Goal: Transaction & Acquisition: Purchase product/service

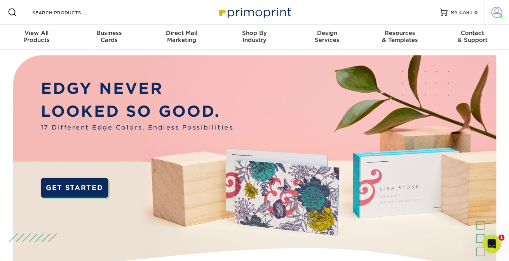
click at [494, 12] on span at bounding box center [496, 12] width 11 height 11
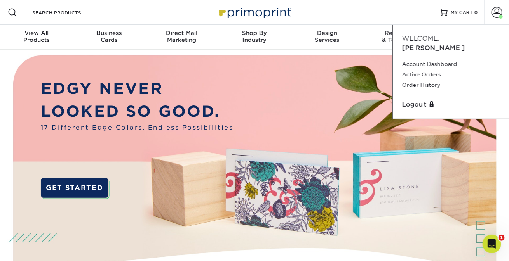
click at [178, 102] on p "LOOKED SO GOOD." at bounding box center [138, 111] width 195 height 23
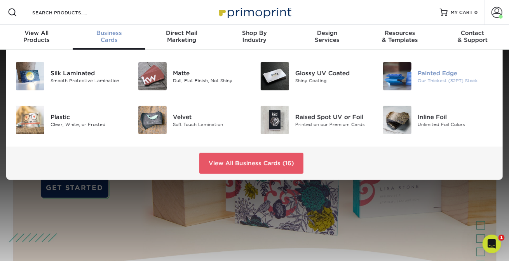
click at [438, 80] on div "Our Thickest (32PT) Stock" at bounding box center [455, 80] width 76 height 7
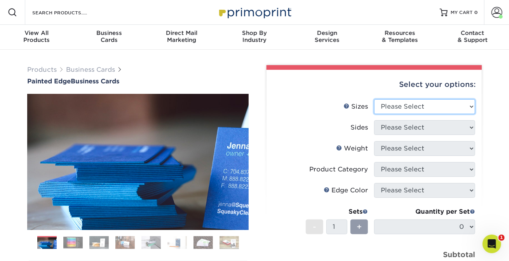
click at [471, 106] on select "Please Select 2" x 3.5" - Standard 2.125" x 3.375" - European 2.5" x 2.5" - Squ…" at bounding box center [424, 106] width 101 height 15
select select "2.00x3.50"
click at [374, 99] on select "Please Select 2" x 3.5" - Standard 2.125" x 3.375" - European 2.5" x 2.5" - Squ…" at bounding box center [424, 106] width 101 height 15
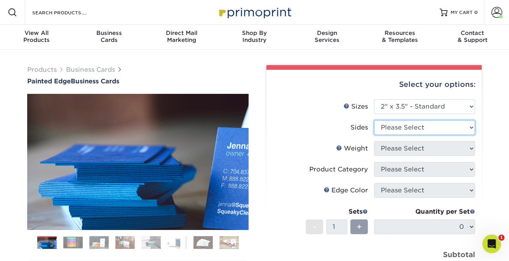
click at [468, 127] on select "Please Select Print Both Sides Print Front Only" at bounding box center [424, 127] width 101 height 15
select select "13abbda7-1d64-4f25-8bb2-c179b224825d"
click at [374, 120] on select "Please Select Print Both Sides Print Front Only" at bounding box center [424, 127] width 101 height 15
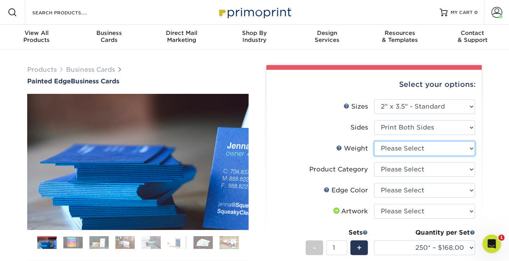
click at [470, 148] on select "Please Select 32PTUC" at bounding box center [424, 148] width 101 height 15
select select "32PTUC"
click at [374, 141] on select "Please Select 32PTUC" at bounding box center [424, 148] width 101 height 15
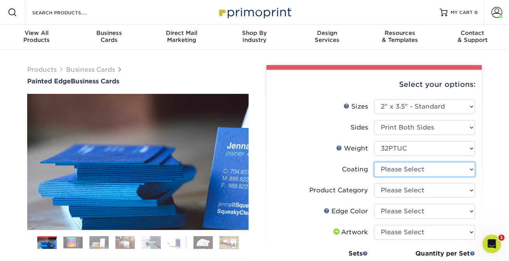
click at [462, 170] on select at bounding box center [424, 169] width 101 height 15
select select "3e7618de-abca-4bda-9f97-8b9129e913d8"
click at [374, 162] on select at bounding box center [424, 169] width 101 height 15
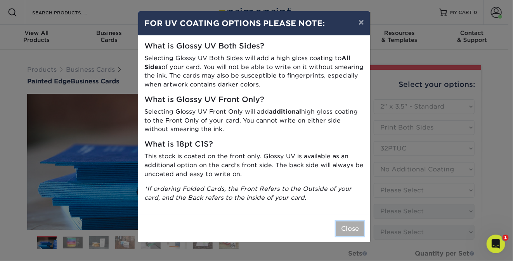
click at [347, 227] on button "Close" at bounding box center [350, 229] width 28 height 15
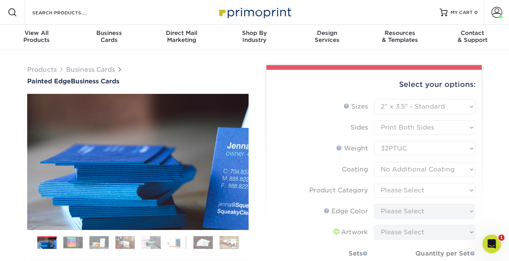
click at [466, 191] on form "Sizes Help Sizes Please Select 2" x 3.5" - Standard 2.125" x 3.375" - European …" at bounding box center [374, 217] width 203 height 237
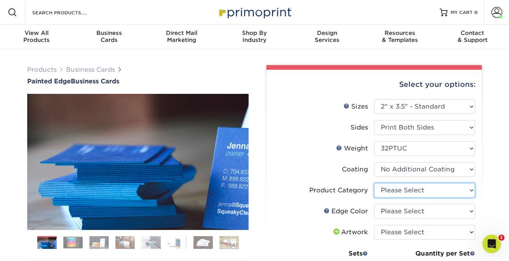
click at [466, 191] on select "Please Select Business Cards" at bounding box center [424, 190] width 101 height 15
select select "3b5148f1-0588-4f88-a218-97bcfdce65c1"
click at [374, 183] on select "Please Select Business Cards" at bounding box center [424, 190] width 101 height 15
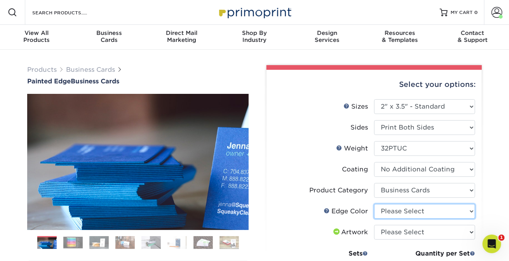
click at [466, 213] on select "Please Select Charcoal Black Brown Blue Pearlescent Blue Pearlescent Gold Pearl…" at bounding box center [424, 211] width 101 height 15
select select "1ae850e6-61c5-45b7-a71d-f488378c5a25"
click at [374, 204] on select "Please Select Charcoal Black Brown Blue Pearlescent Blue Pearlescent Gold Pearl…" at bounding box center [424, 211] width 101 height 15
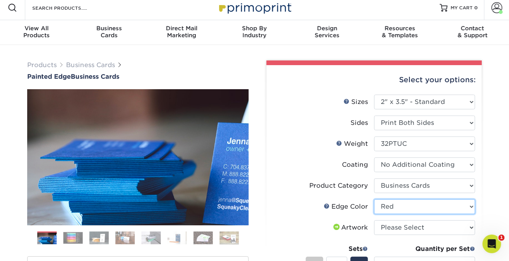
scroll to position [10, 0]
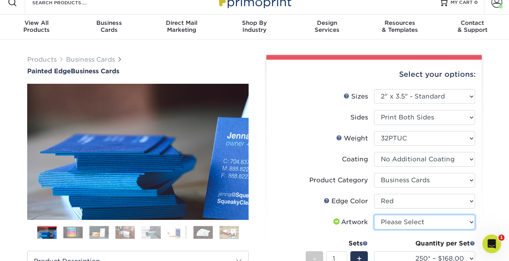
click at [471, 222] on select "Please Select I will upload files I need a design - $100" at bounding box center [424, 222] width 101 height 15
select select "upload"
click at [374, 215] on select "Please Select I will upload files I need a design - $100" at bounding box center [424, 222] width 101 height 15
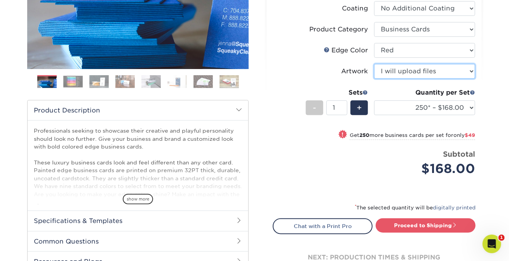
scroll to position [171, 0]
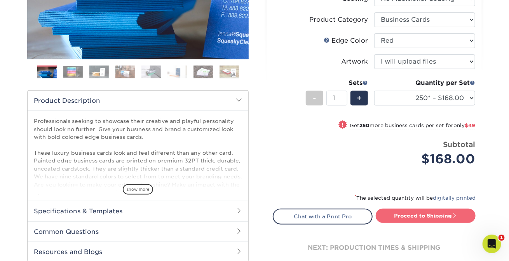
click at [409, 213] on link "Proceed to Shipping" at bounding box center [425, 216] width 100 height 14
type input "Set 1"
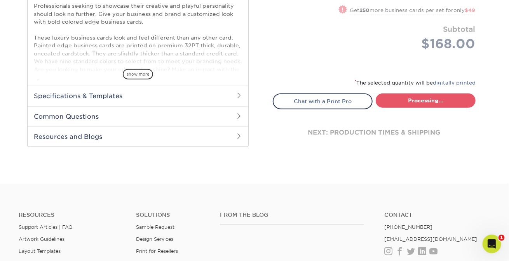
select select "b1d50ed3-fc81-464d-a1d8-d1915fbce704"
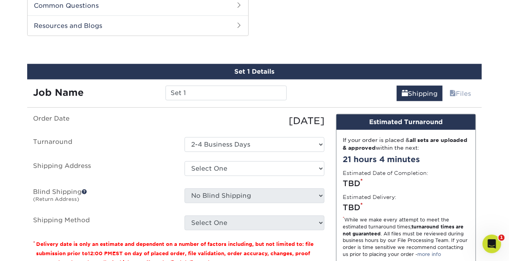
scroll to position [401, 0]
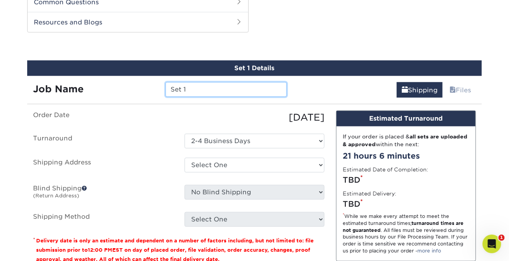
click at [188, 87] on input "Set 1" at bounding box center [225, 89] width 121 height 15
drag, startPoint x: 192, startPoint y: 91, endPoint x: 129, endPoint y: 90, distance: 63.3
click at [129, 90] on div "Job Name Set 1" at bounding box center [159, 89] width 265 height 15
type input "Business Cards - [PERSON_NAME]"
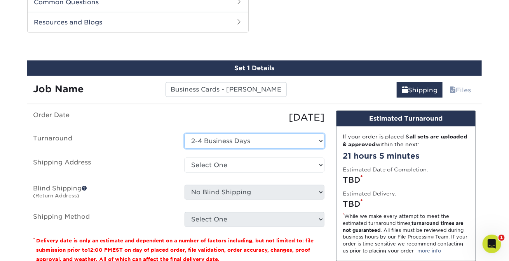
click at [308, 138] on select "Select One 2-4 Business Days" at bounding box center [254, 141] width 140 height 15
click at [184, 134] on select "Select One 2-4 Business Days" at bounding box center [254, 141] width 140 height 15
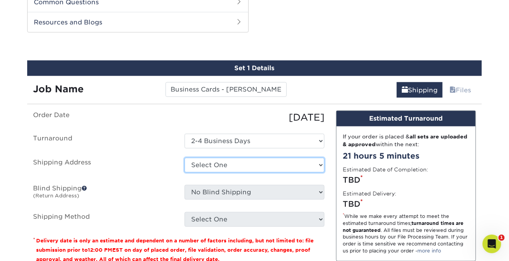
click at [320, 162] on select "Select One Andrea Brown Home Address 2020 Air Cargo Hotel - Nashville Alhasan B…" at bounding box center [254, 165] width 140 height 15
select select "262300"
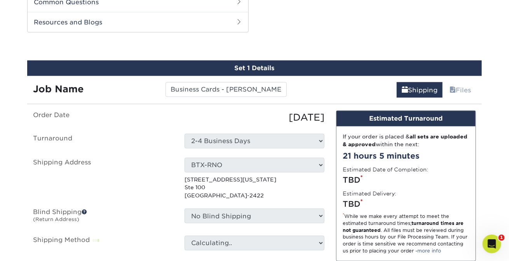
scroll to position [457, 0]
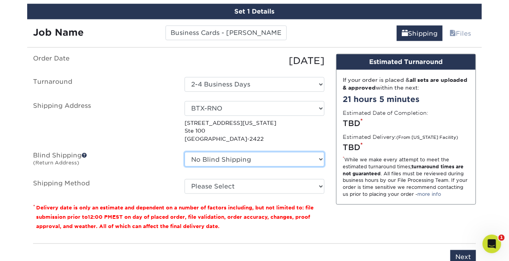
click at [321, 158] on select "No Blind Shipping Andrea Brown Home Address 2020 Air Cargo Hotel - Nashville Al…" at bounding box center [254, 159] width 140 height 15
click at [184, 152] on select "No Blind Shipping Andrea Brown Home Address 2020 Air Cargo Hotel - Nashville Al…" at bounding box center [254, 159] width 140 height 15
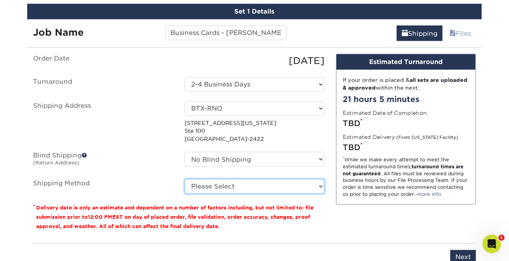
click at [305, 188] on select "Please Select Ground Shipping (+$7.84) 3 Day Shipping Service (+$15.36) 2 Day A…" at bounding box center [254, 186] width 140 height 15
select select "03"
click at [184, 179] on select "Please Select Ground Shipping (+$7.84) 3 Day Shipping Service (+$15.36) 2 Day A…" at bounding box center [254, 186] width 140 height 15
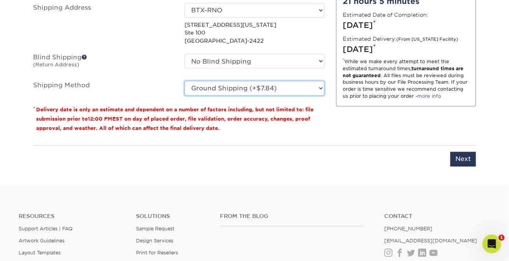
scroll to position [588, 0]
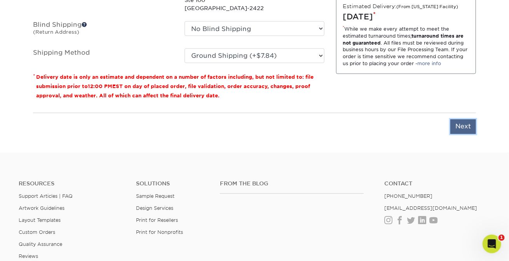
click at [466, 131] on input "Next" at bounding box center [463, 127] width 26 height 15
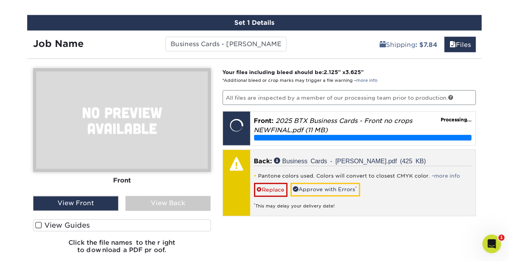
scroll to position [446, 0]
click at [314, 189] on link "Approve with Errors *" at bounding box center [324, 189] width 69 height 13
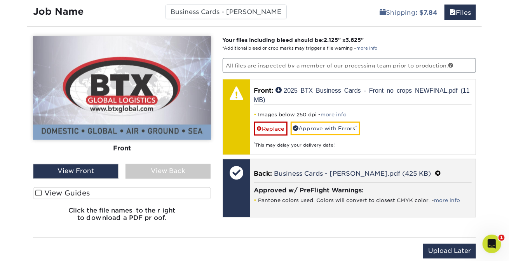
scroll to position [484, 0]
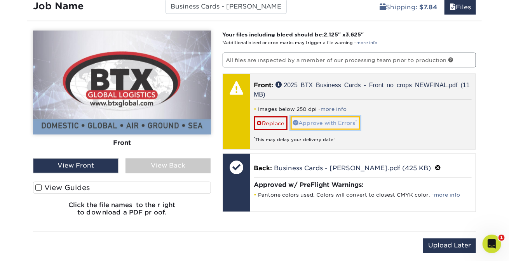
click at [322, 123] on link "Approve with Errors *" at bounding box center [324, 122] width 69 height 13
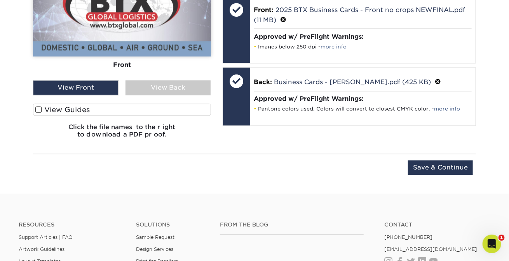
scroll to position [480, 0]
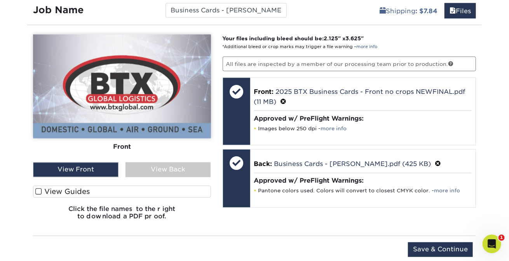
click at [169, 171] on div "View Back" at bounding box center [167, 170] width 85 height 15
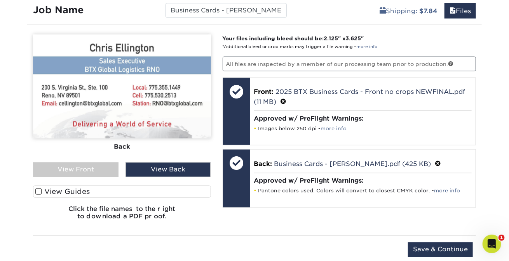
click at [139, 166] on div "View Back" at bounding box center [167, 170] width 85 height 15
click at [179, 169] on div "View Back" at bounding box center [167, 170] width 85 height 15
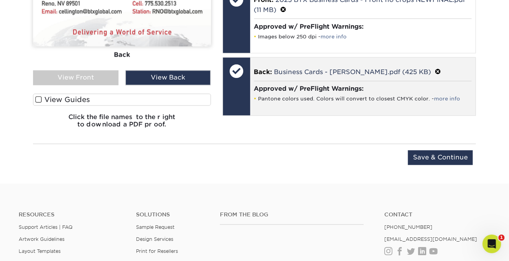
scroll to position [587, 0]
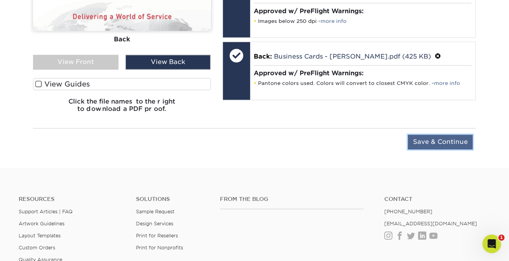
click at [448, 142] on input "Save & Continue" at bounding box center [440, 142] width 65 height 15
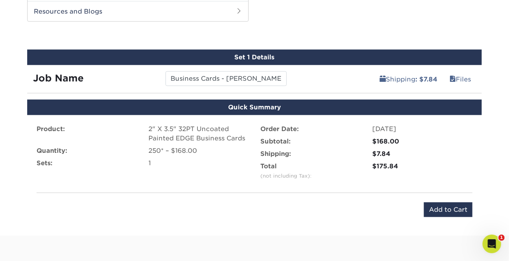
scroll to position [547, 0]
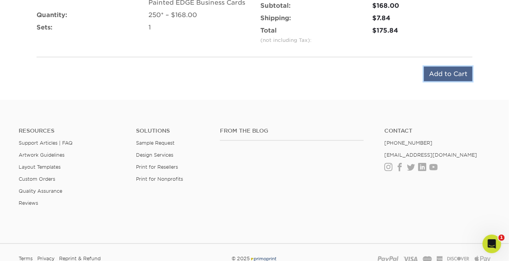
click at [446, 73] on input "Add to Cart" at bounding box center [448, 74] width 49 height 15
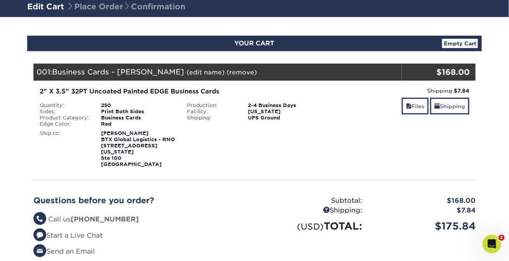
scroll to position [84, 0]
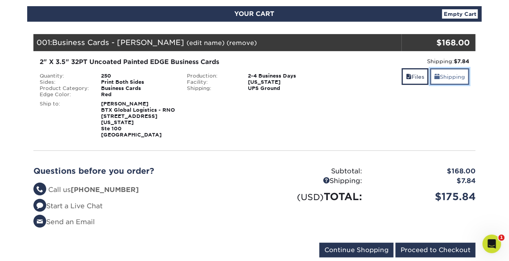
click at [450, 76] on link "Shipping" at bounding box center [449, 76] width 39 height 17
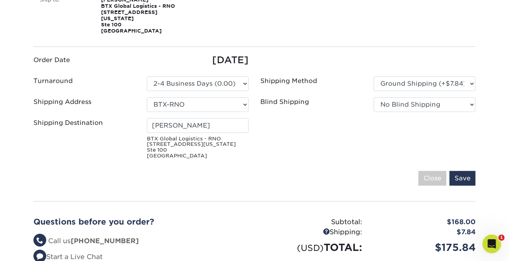
scroll to position [190, 0]
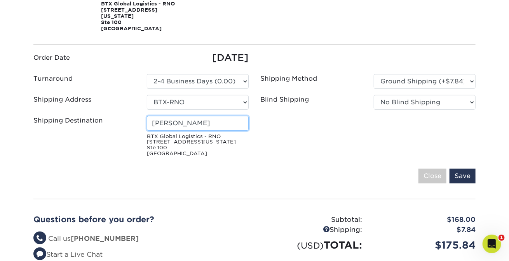
drag, startPoint x: 193, startPoint y: 120, endPoint x: 146, endPoint y: 118, distance: 47.0
click at [146, 118] on div "Rob LaVoy BTX Global Logistics - RNO 200 S Virginia St Ste 100 Reno, NV 89501" at bounding box center [197, 136] width 113 height 41
type input "Chris Ellington"
click at [464, 169] on input "Save" at bounding box center [462, 176] width 26 height 15
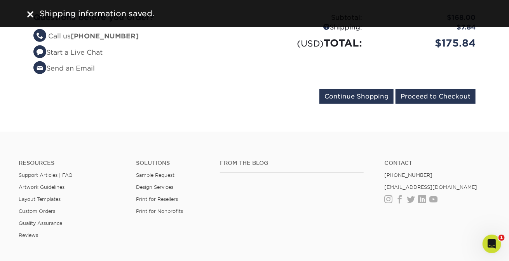
scroll to position [238, 0]
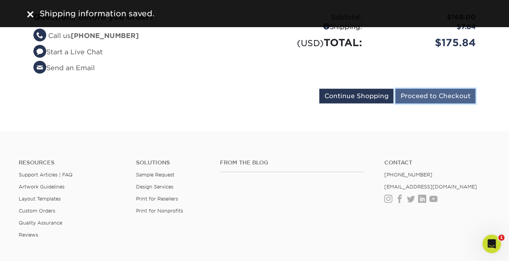
click at [427, 89] on input "Proceed to Checkout" at bounding box center [435, 96] width 80 height 15
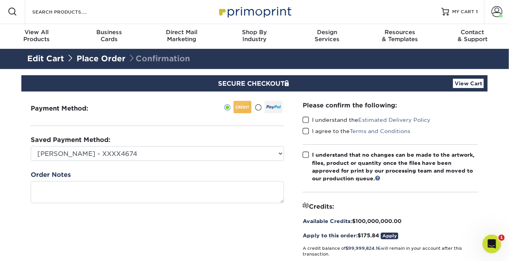
scroll to position [1, 0]
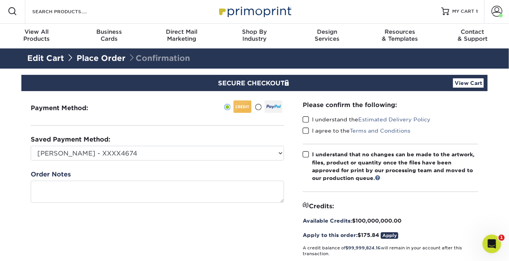
click at [308, 120] on span at bounding box center [305, 119] width 7 height 7
click at [0, 0] on input "I understand the Estimated Delivery Policy" at bounding box center [0, 0] width 0 height 0
click at [306, 128] on span at bounding box center [305, 130] width 7 height 7
click at [0, 0] on input "I agree to the Terms and Conditions" at bounding box center [0, 0] width 0 height 0
click at [305, 155] on span at bounding box center [305, 154] width 7 height 7
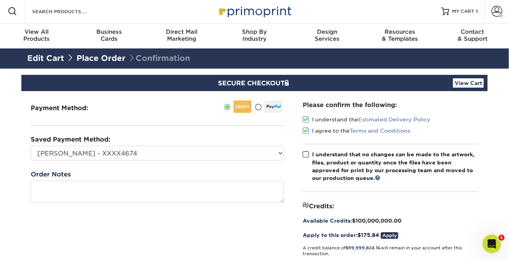
click at [0, 0] on input "I understand that no changes can be made to the artwork, files, product or quan…" at bounding box center [0, 0] width 0 height 0
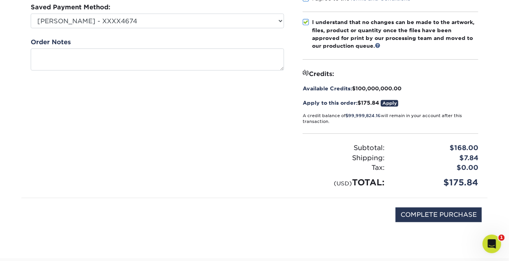
scroll to position [134, 0]
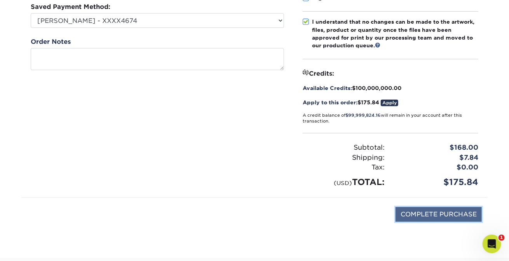
click at [440, 215] on input "COMPLETE PURCHASE" at bounding box center [438, 214] width 86 height 15
type input "PROCESSING, PLEASE WAIT..."
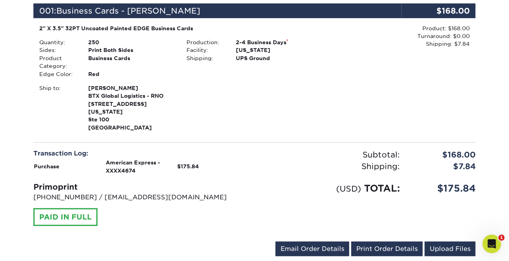
scroll to position [316, 0]
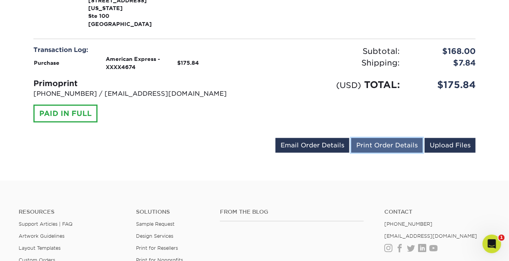
click at [391, 138] on link "Print Order Details" at bounding box center [386, 145] width 71 height 15
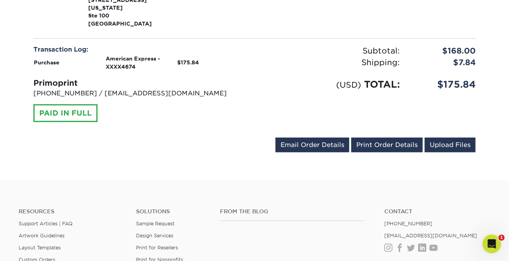
click at [250, 90] on div "Transaction Log: Purchase American Express - XXXX4674 $175.84 Primoprint [PHONE…" at bounding box center [141, 83] width 227 height 77
